Goal: Find specific page/section: Find specific page/section

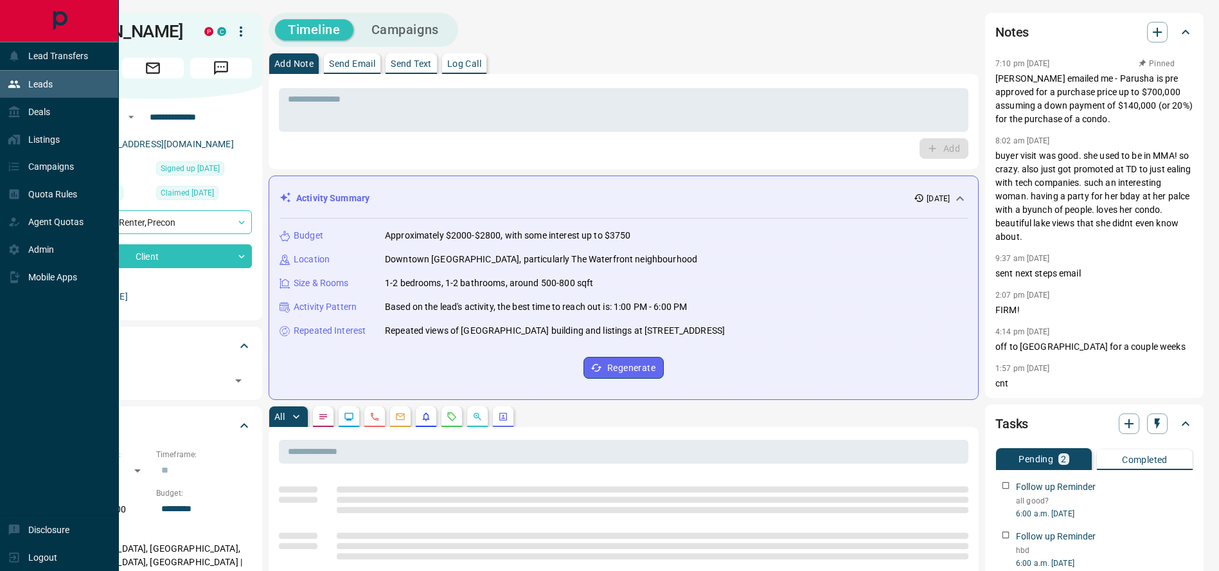
click at [21, 84] on div "Leads" at bounding box center [30, 84] width 45 height 21
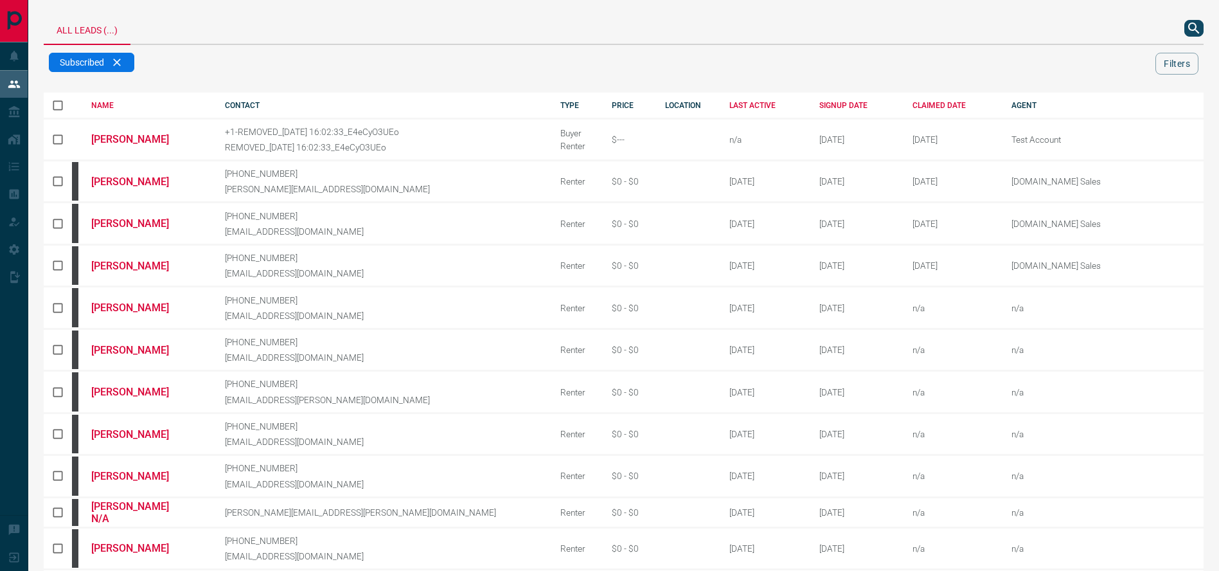
click at [1191, 29] on icon "search button" at bounding box center [1193, 27] width 11 height 11
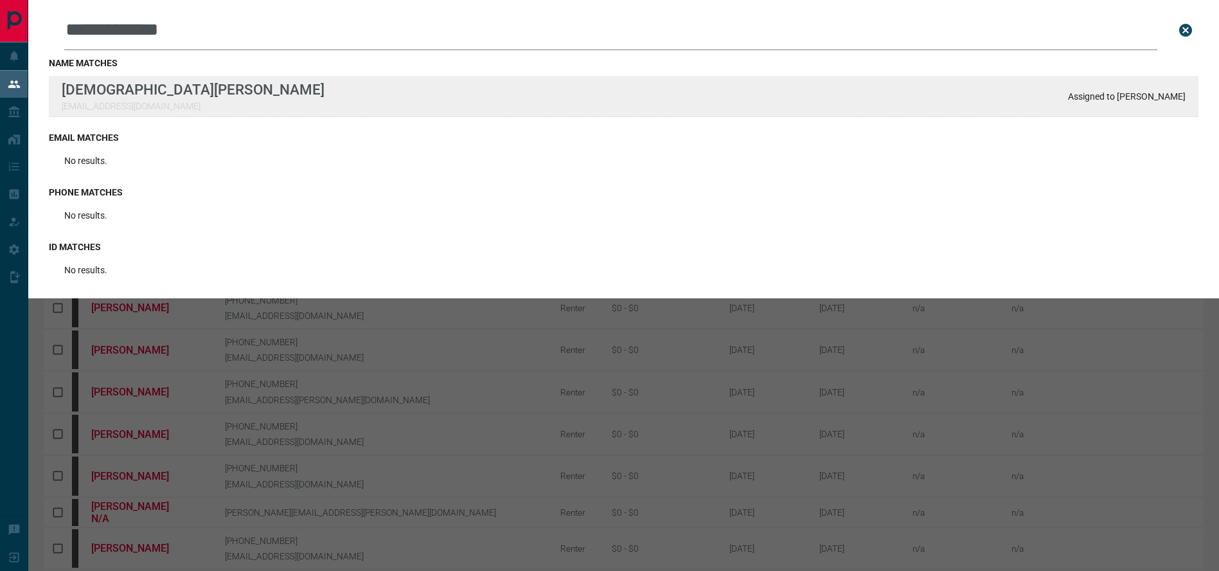
type input "**********"
click at [0, 0] on div "**********" at bounding box center [609, 496] width 1219 height 993
